Goal: Information Seeking & Learning: Find specific fact

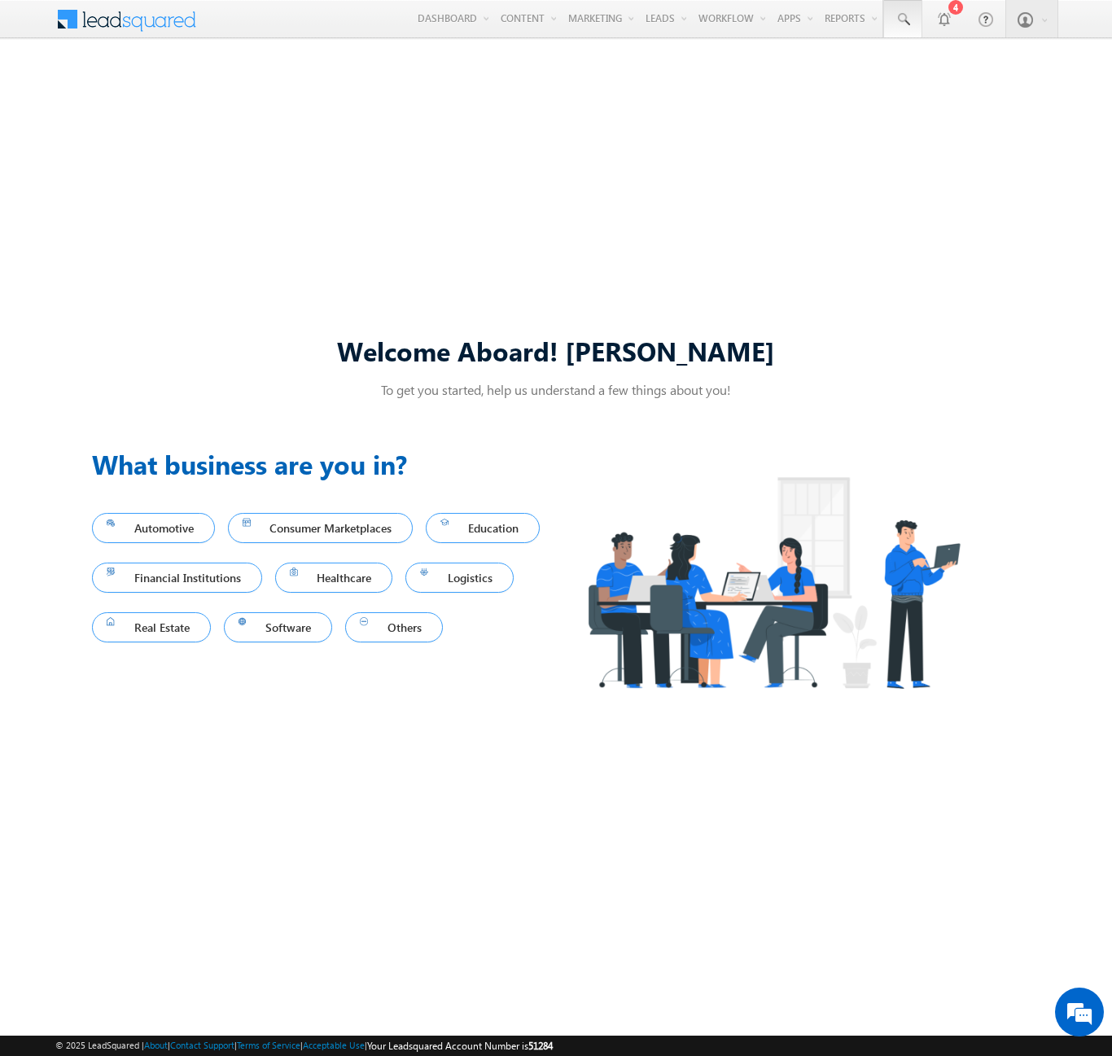
click at [902, 20] on span at bounding box center [903, 19] width 16 height 16
type input "8971011771"
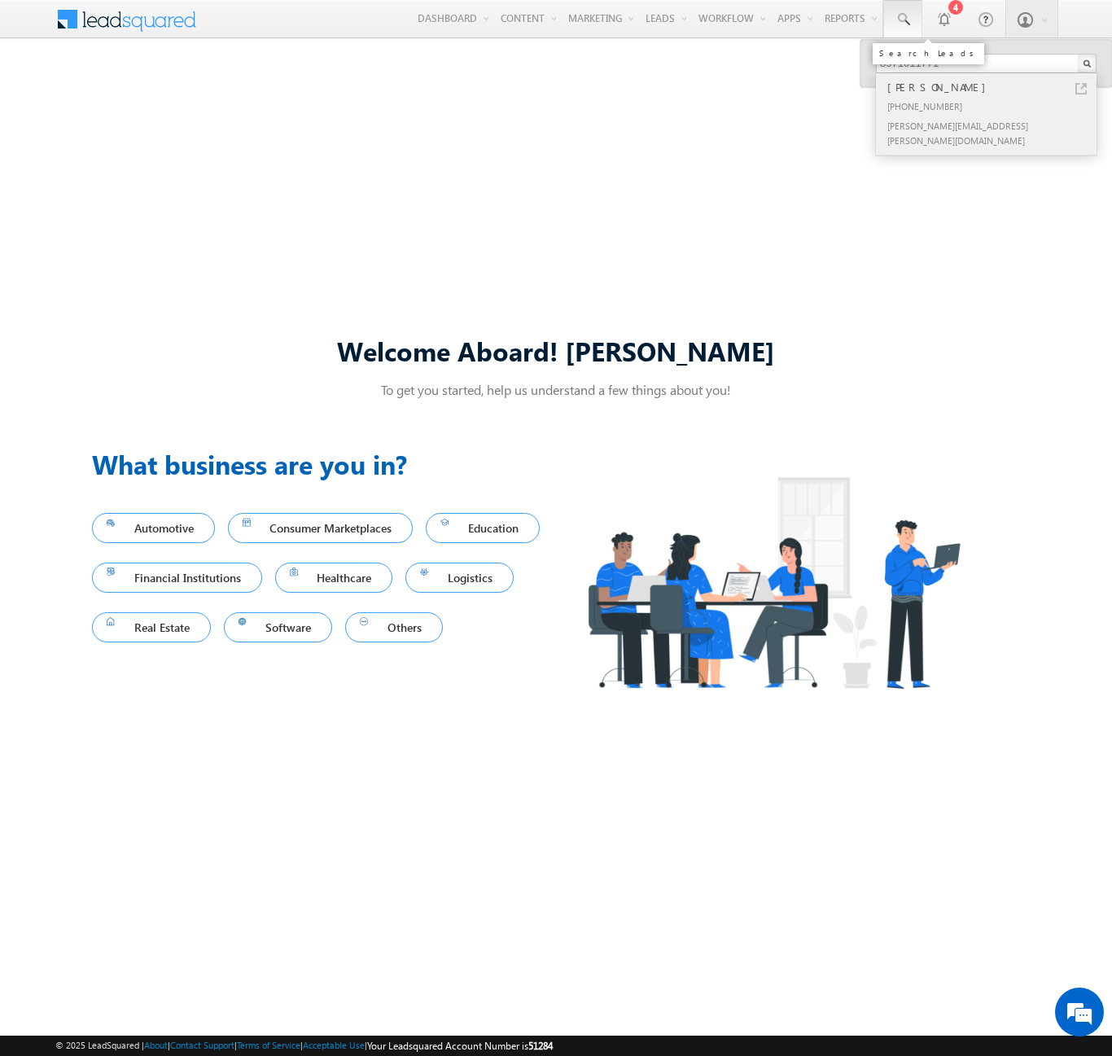
click at [993, 87] on div "[PERSON_NAME]" at bounding box center [993, 87] width 218 height 18
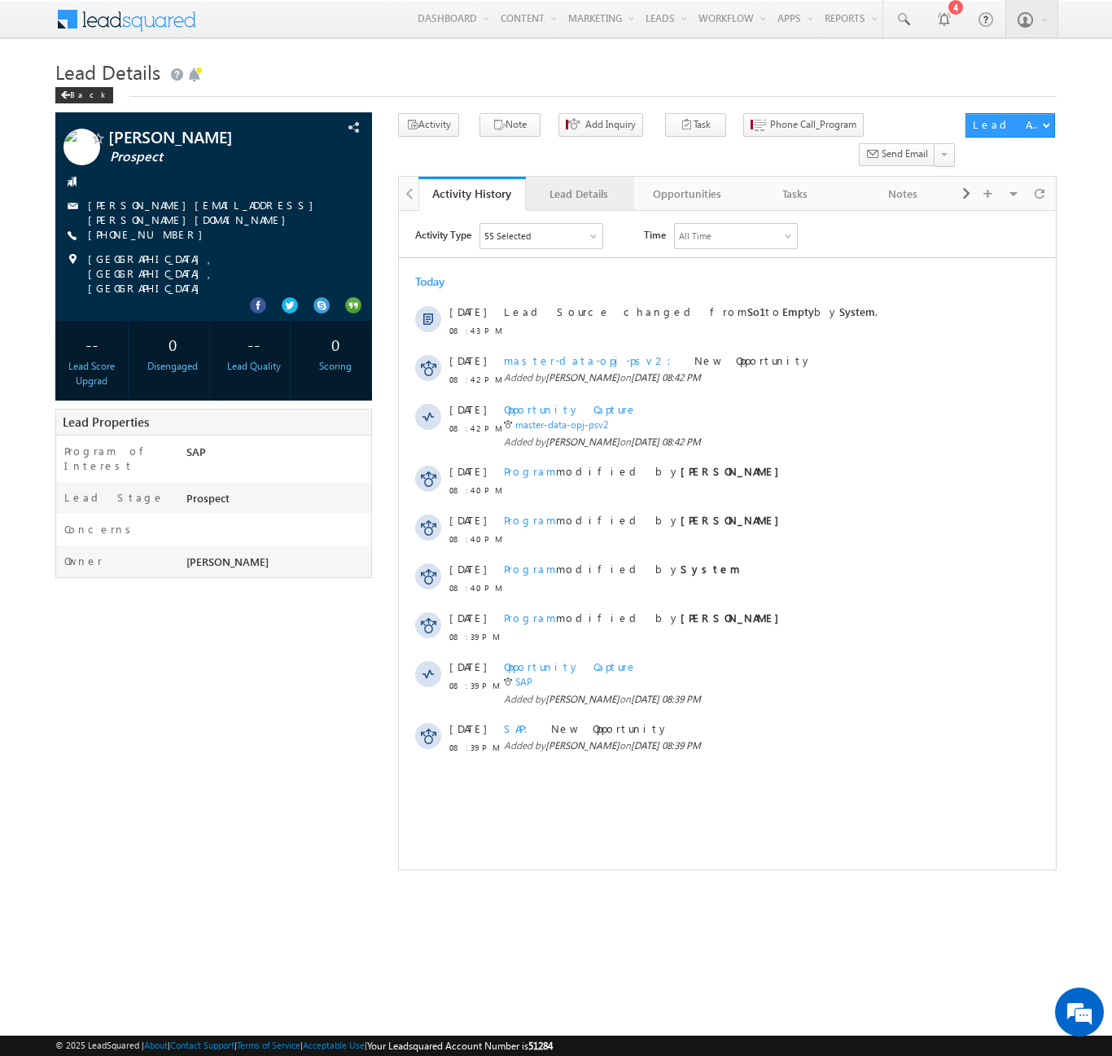
click at [579, 184] on div "Lead Details" at bounding box center [579, 194] width 80 height 20
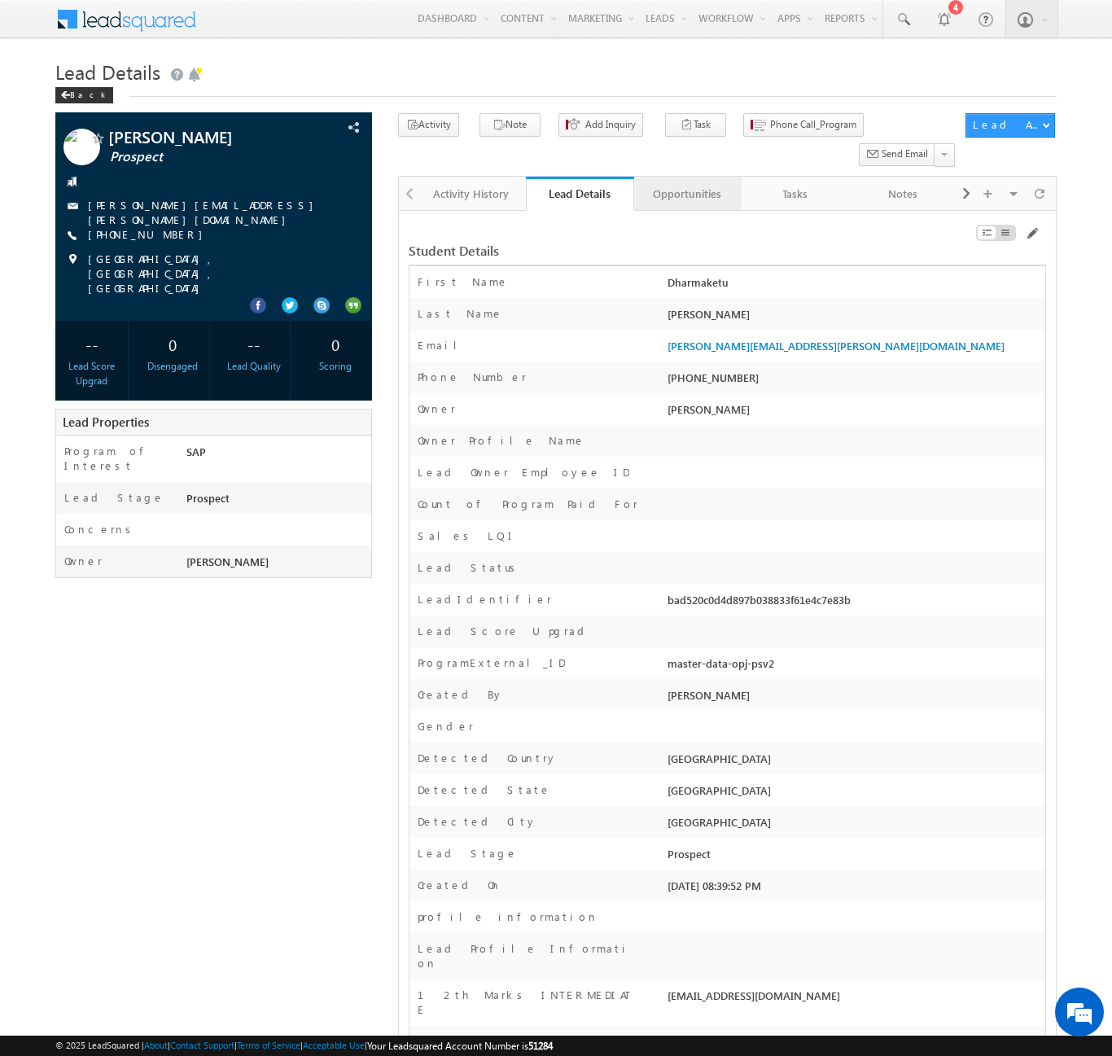
click at [686, 184] on div "Opportunities" at bounding box center [687, 194] width 80 height 20
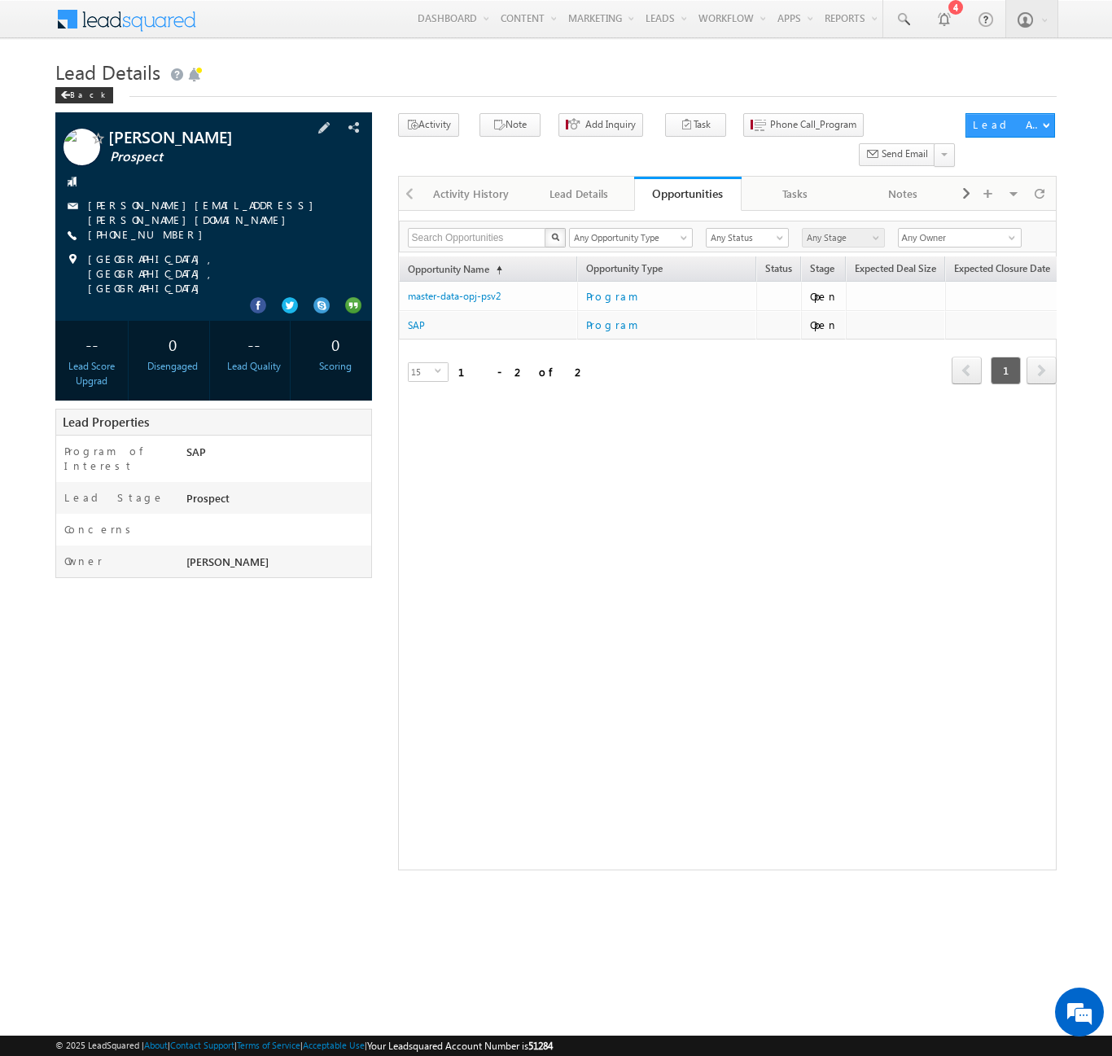
drag, startPoint x: 180, startPoint y: 235, endPoint x: 144, endPoint y: 238, distance: 35.9
click at [144, 238] on div "[PHONE_NUMBER]" at bounding box center [213, 235] width 300 height 16
